Goal: Task Accomplishment & Management: Complete application form

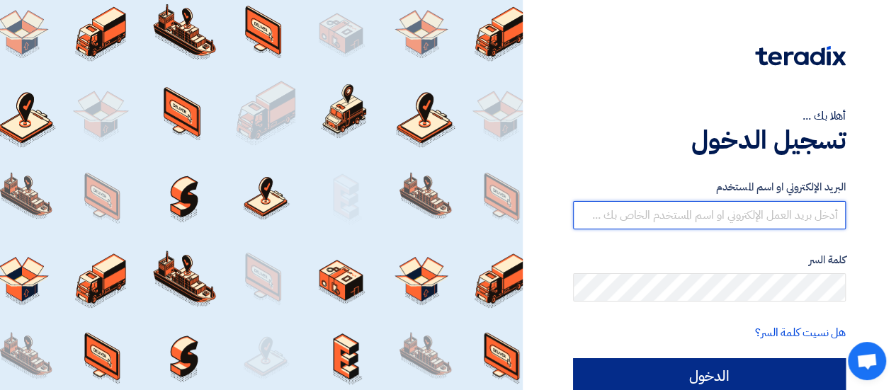
type input "[EMAIL_ADDRESS][DOMAIN_NAME]"
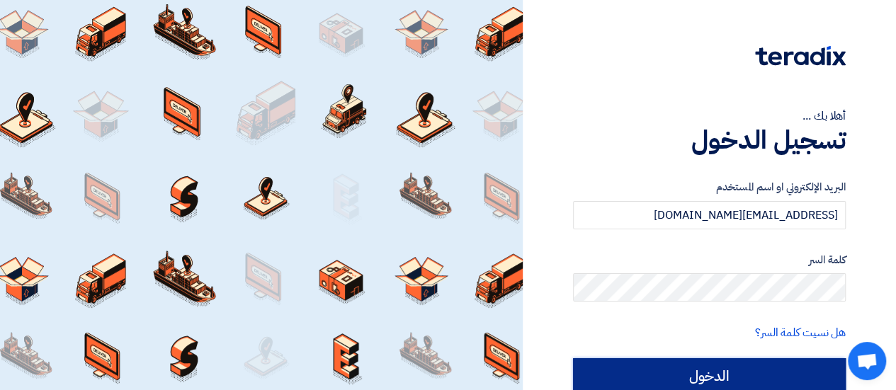
click at [757, 371] on input "الدخول" at bounding box center [709, 375] width 273 height 35
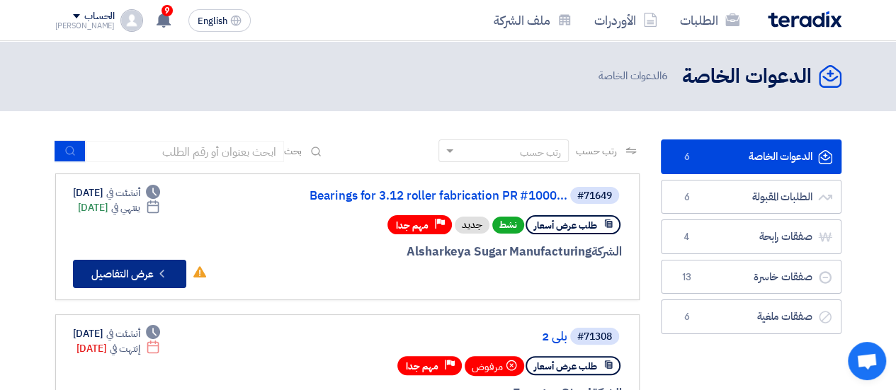
click at [140, 271] on button "Check details عرض التفاصيل" at bounding box center [129, 274] width 113 height 28
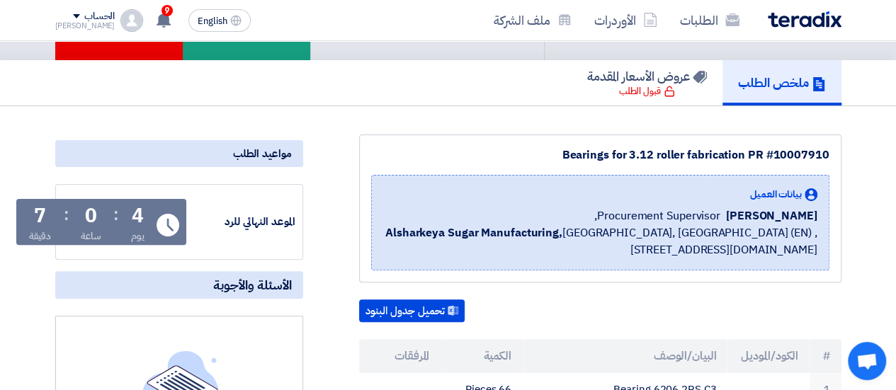
scroll to position [71, 0]
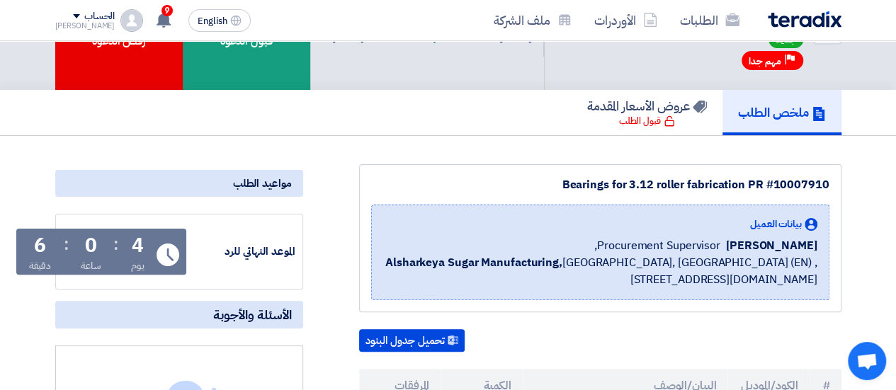
click at [815, 182] on div "Bearings for 3.12 roller fabrication PR #10007910" at bounding box center [600, 184] width 458 height 17
copy div "10007910"
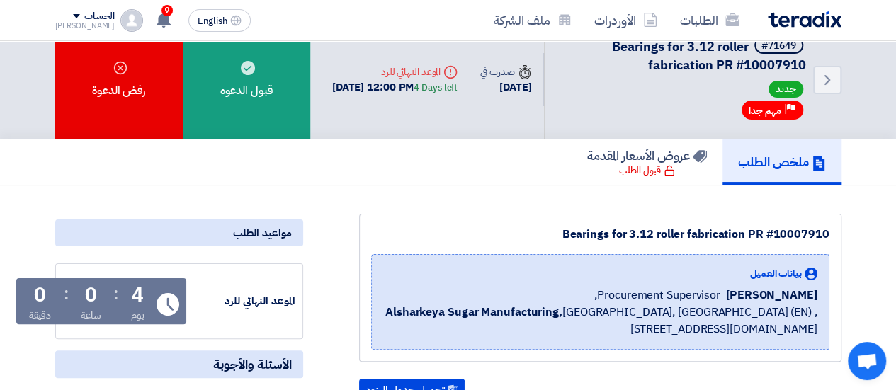
scroll to position [18, 0]
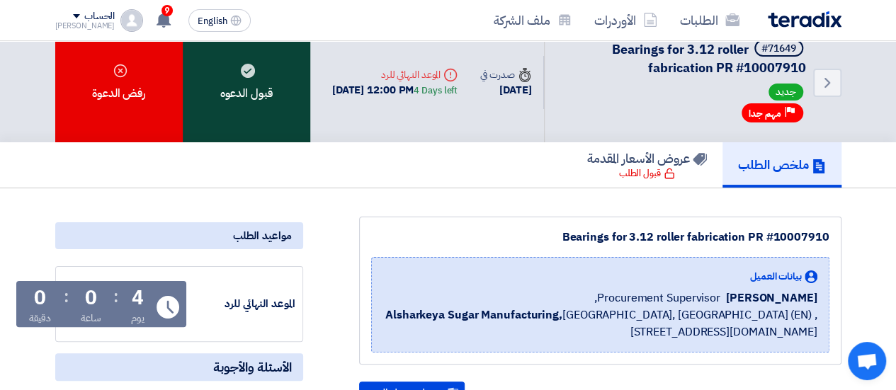
click at [263, 81] on div "قبول الدعوه" at bounding box center [246, 83] width 127 height 120
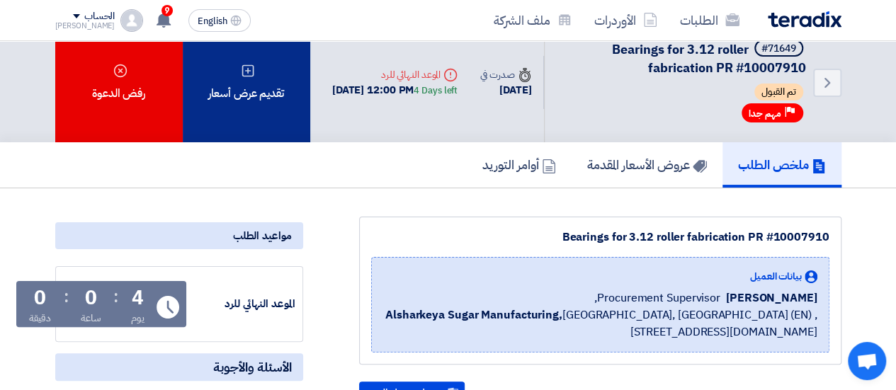
click at [272, 93] on div "تقديم عرض أسعار" at bounding box center [246, 83] width 127 height 120
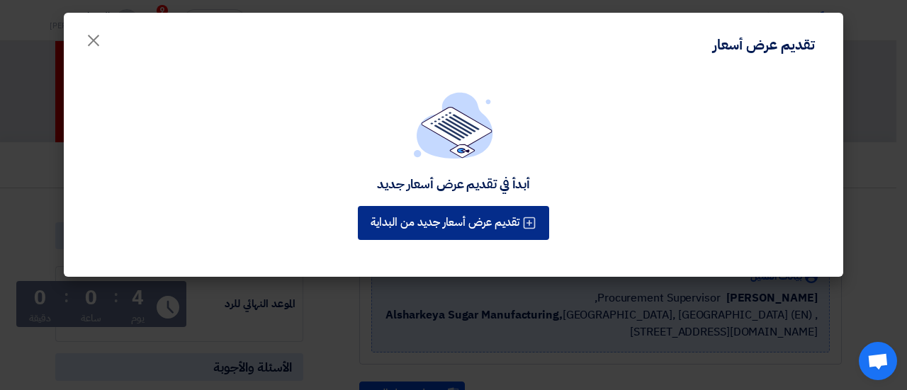
click at [504, 222] on button "تقديم عرض أسعار جديد من البداية" at bounding box center [453, 223] width 191 height 34
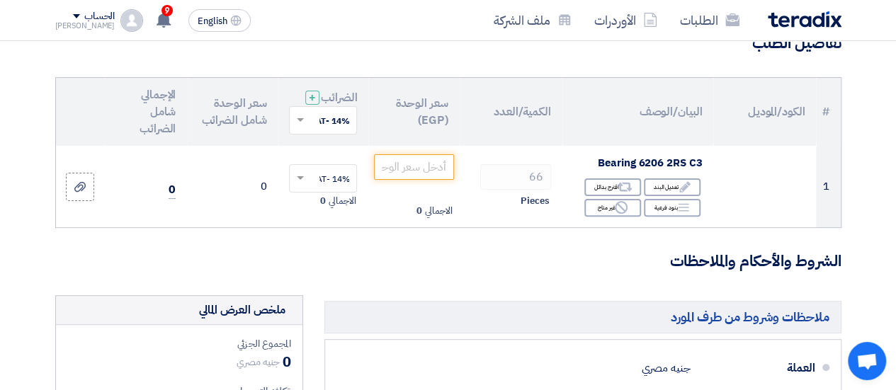
scroll to position [136, 0]
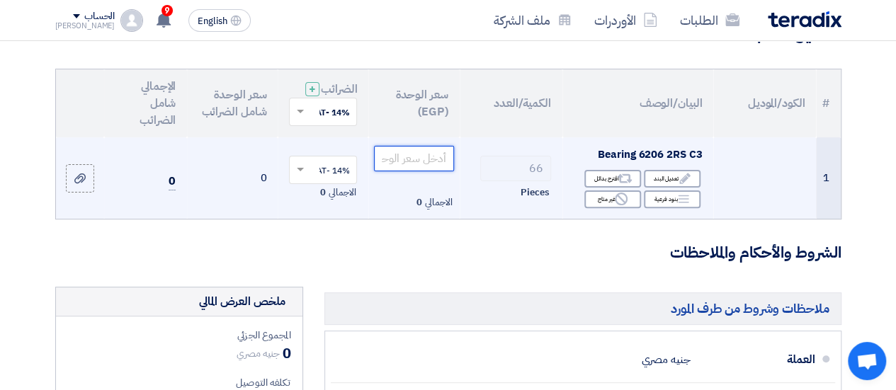
click at [421, 166] on input "number" at bounding box center [413, 158] width 79 height 25
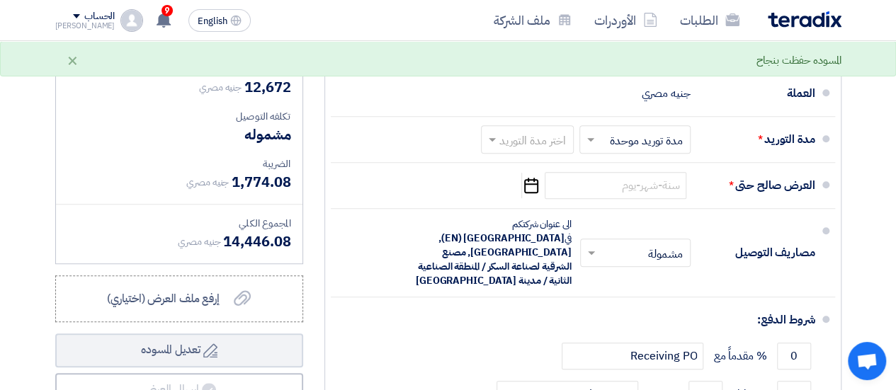
scroll to position [406, 0]
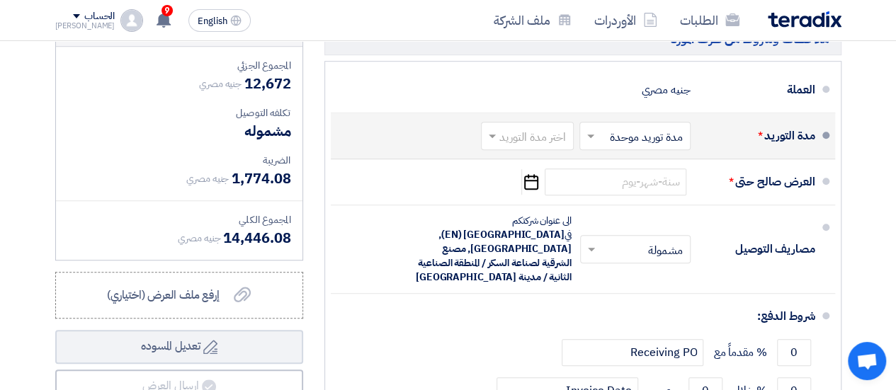
type input "192"
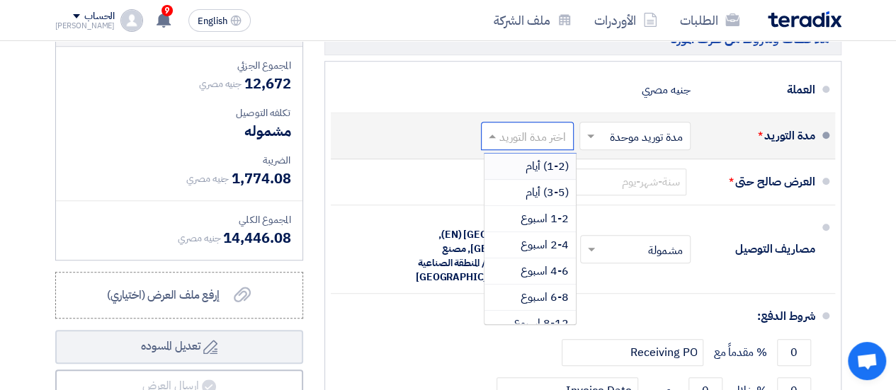
click at [515, 142] on input "text" at bounding box center [525, 137] width 86 height 21
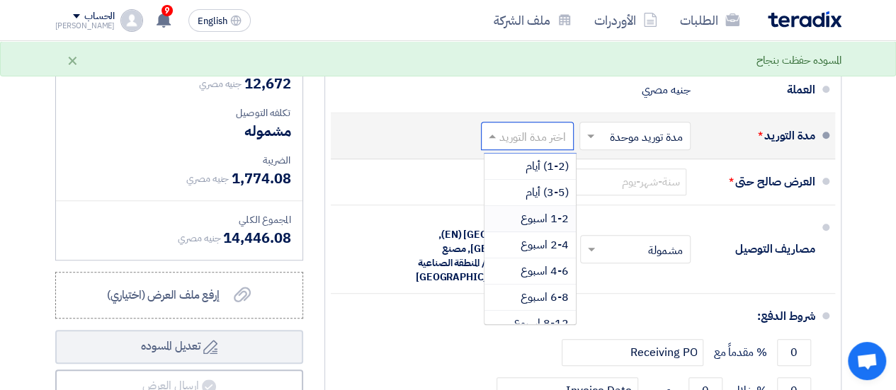
click at [546, 226] on span "1-2 اسبوع" at bounding box center [545, 218] width 48 height 17
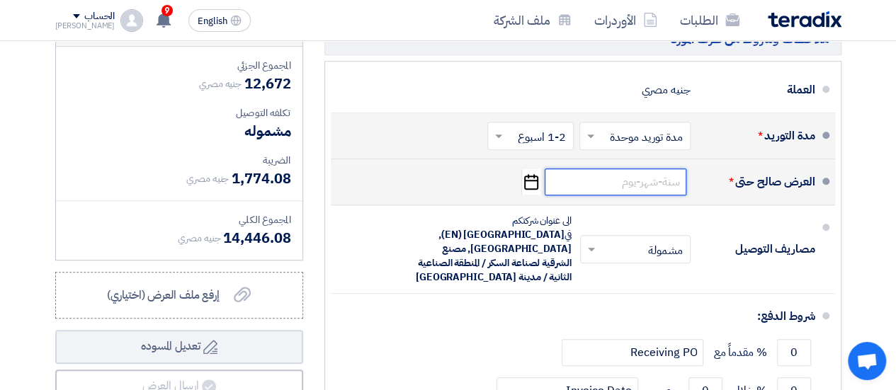
click at [659, 195] on input at bounding box center [616, 182] width 142 height 27
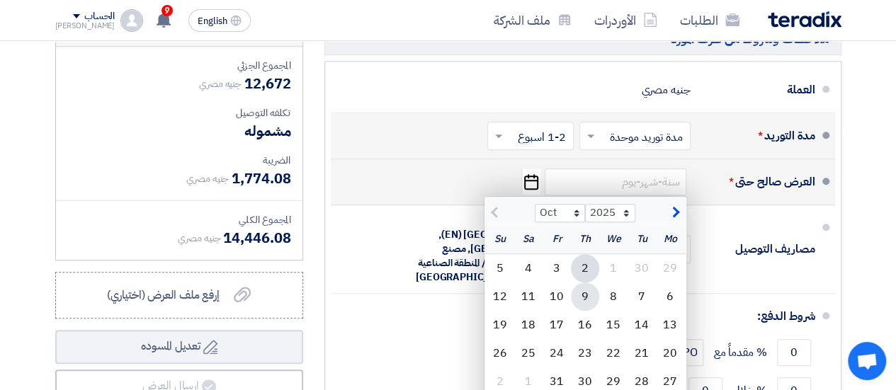
click at [584, 307] on div "9" at bounding box center [585, 297] width 28 height 28
type input "[DATE]"
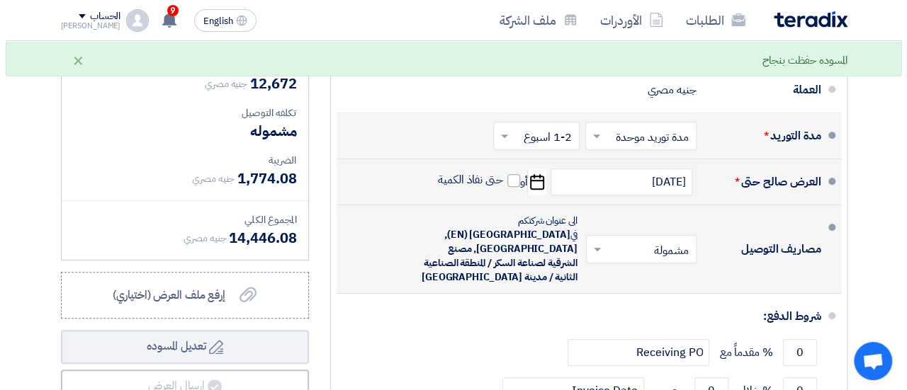
scroll to position [548, 0]
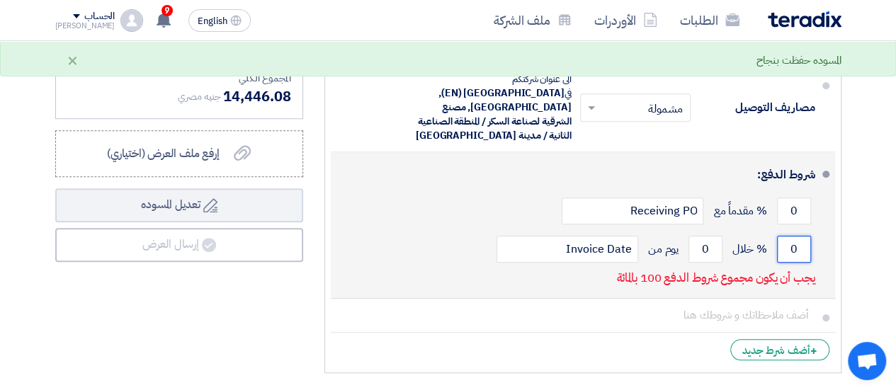
click at [794, 242] on input "0" at bounding box center [794, 249] width 34 height 27
type input "100"
click at [709, 245] on input "0" at bounding box center [705, 249] width 34 height 27
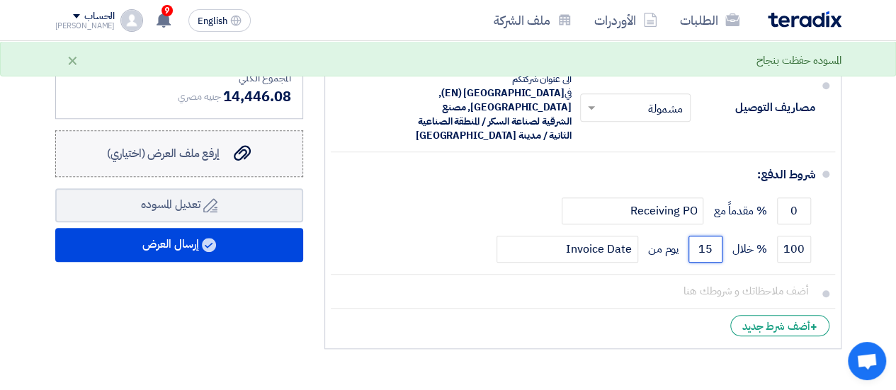
type input "15"
click at [232, 175] on label "إرفع ملف العرض (اختياري) إرفع ملف العرض (اختياري)" at bounding box center [179, 153] width 248 height 47
click at [0, 0] on input "إرفع ملف العرض (اختياري) إرفع ملف العرض (اختياري)" at bounding box center [0, 0] width 0 height 0
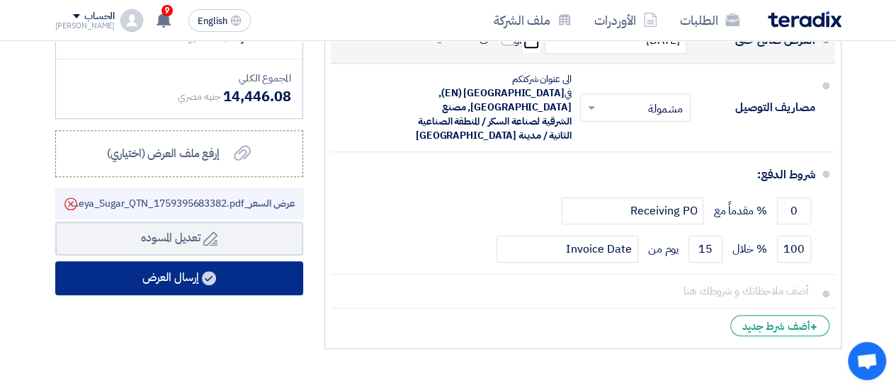
click at [261, 281] on button "إرسال العرض" at bounding box center [179, 278] width 248 height 34
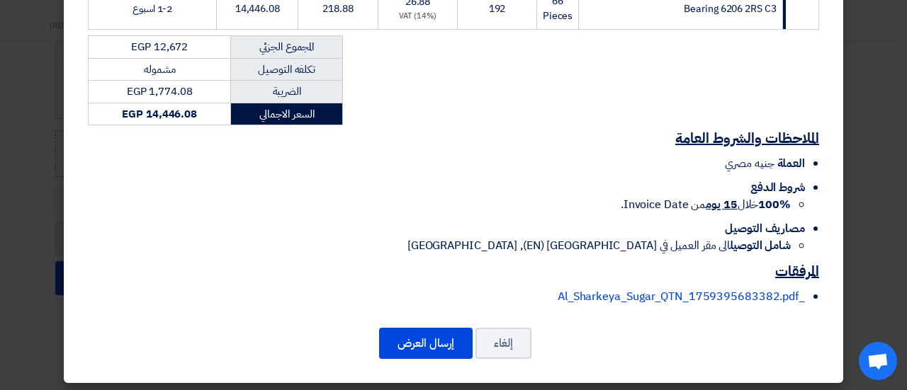
scroll to position [297, 0]
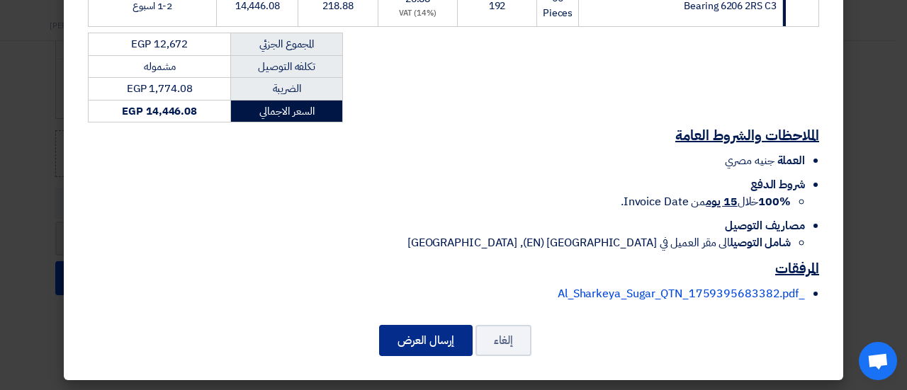
click at [443, 341] on button "إرسال العرض" at bounding box center [425, 340] width 93 height 31
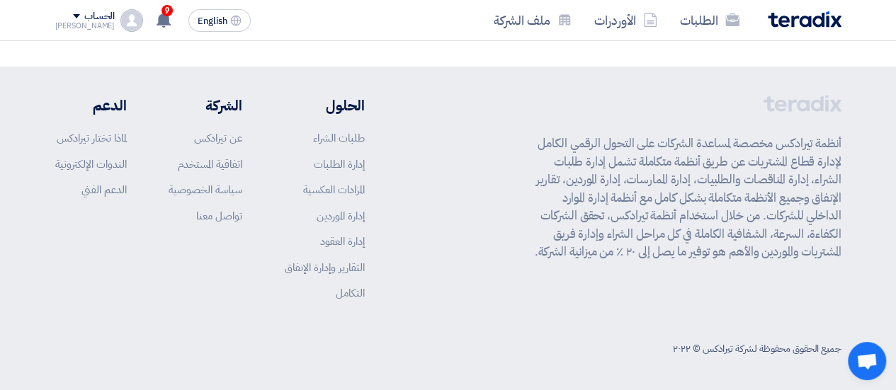
scroll to position [1017, 0]
